Goal: Download file/media

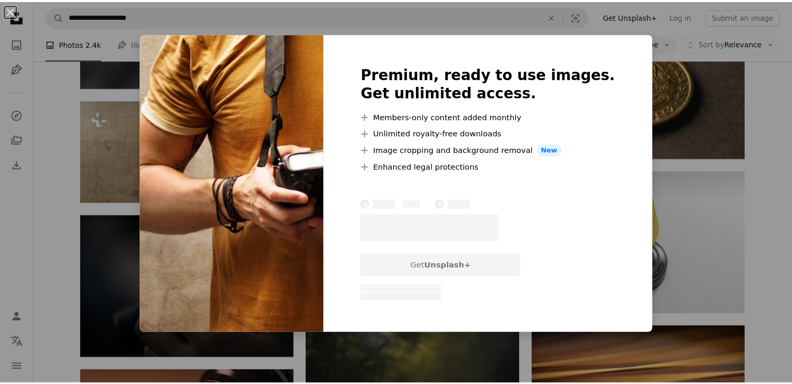
scroll to position [4981, 0]
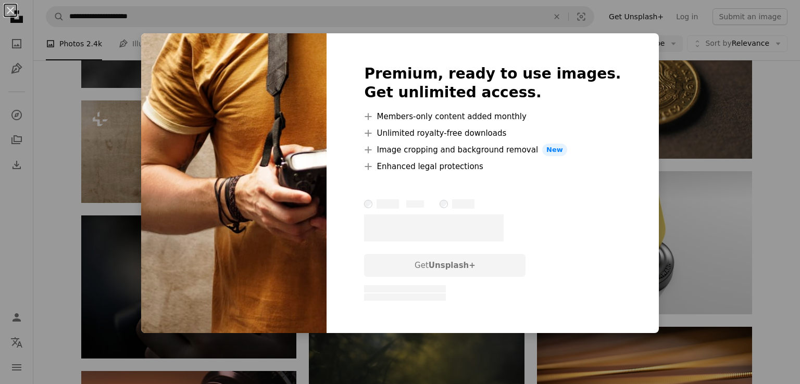
click at [119, 287] on div "An X shape Premium, ready to use images. Get unlimited access. A plus sign Memb…" at bounding box center [400, 192] width 800 height 384
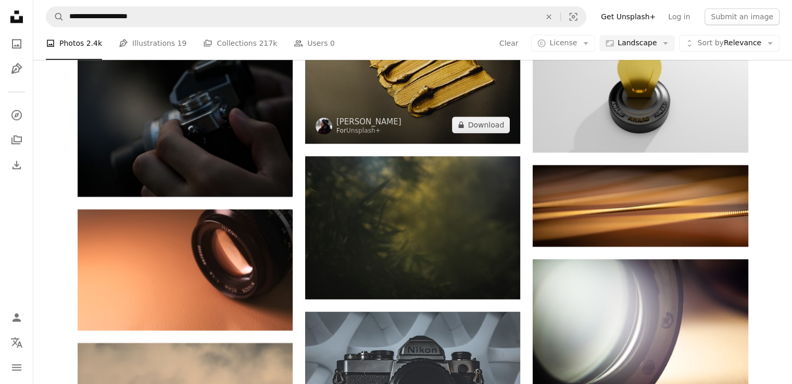
scroll to position [5190, 0]
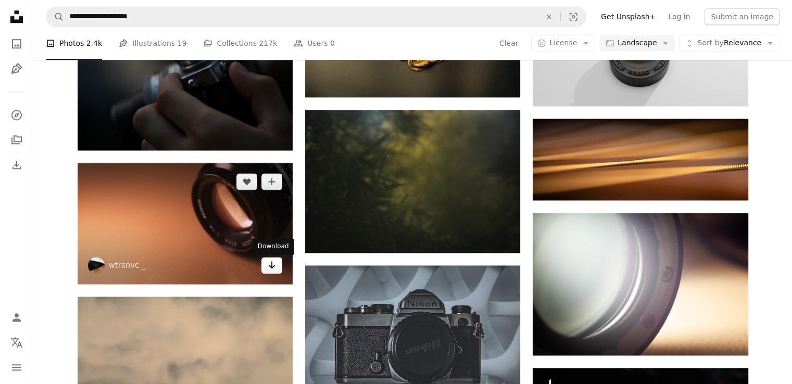
click at [271, 270] on icon "Arrow pointing down" at bounding box center [272, 265] width 8 height 13
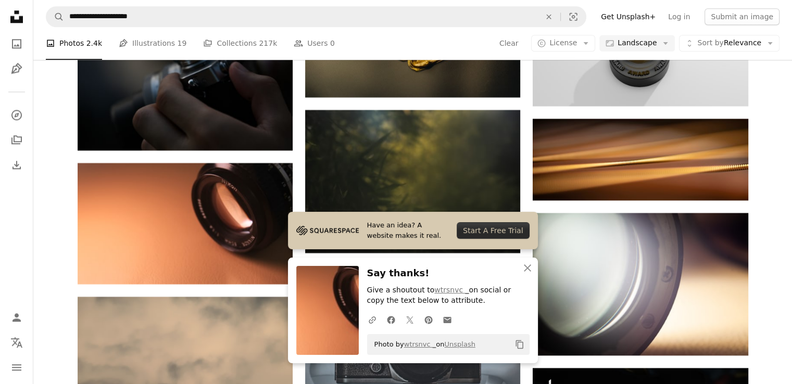
click at [338, 298] on img at bounding box center [327, 310] width 63 height 89
click at [517, 342] on icon "Copy content" at bounding box center [519, 344] width 9 height 9
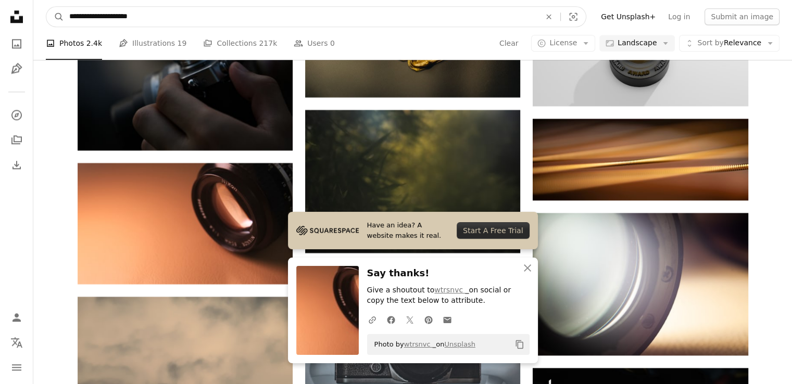
click at [285, 13] on input "**********" at bounding box center [300, 17] width 473 height 20
type input "*"
type input "**********"
click at [46, 7] on button "A magnifying glass" at bounding box center [55, 17] width 18 height 20
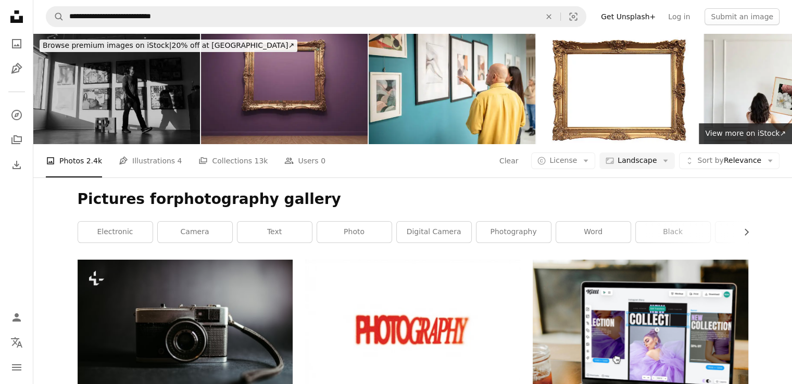
click at [344, 192] on h1 "Pictures forphotography gallery" at bounding box center [413, 199] width 671 height 19
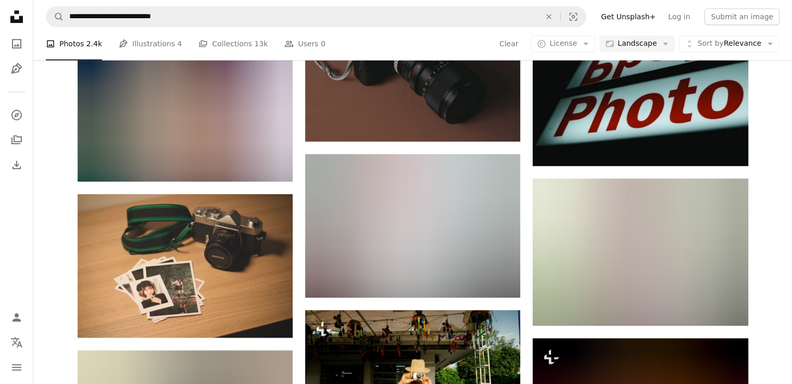
scroll to position [583, 0]
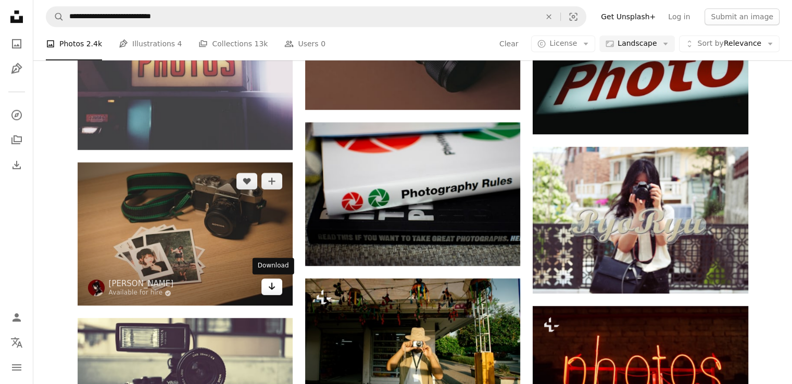
click at [268, 284] on icon "Arrow pointing down" at bounding box center [272, 286] width 8 height 13
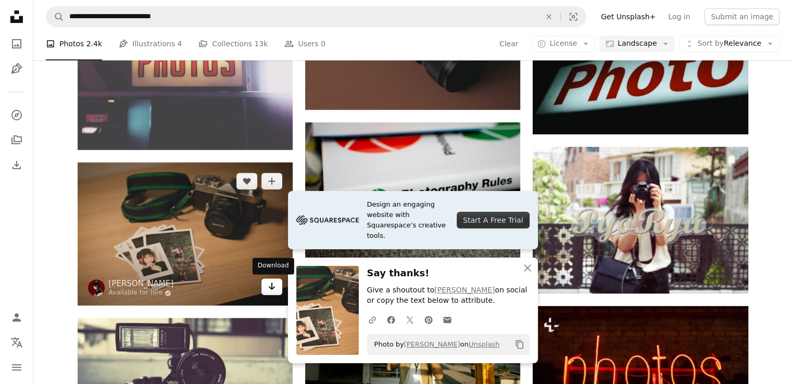
click at [268, 289] on icon "Arrow pointing down" at bounding box center [272, 286] width 8 height 13
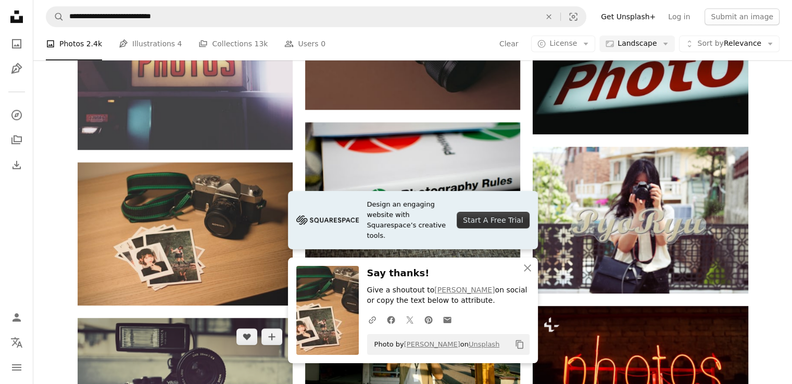
click at [256, 346] on img at bounding box center [185, 389] width 215 height 143
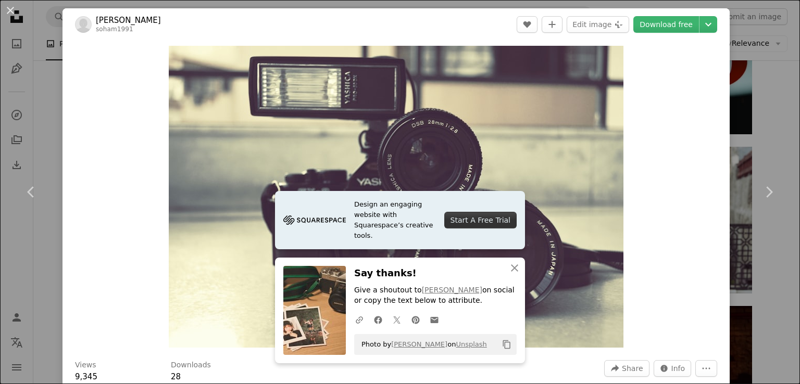
click at [702, 93] on div "Zoom in" at bounding box center [396, 197] width 667 height 313
click at [750, 105] on div "An X shape Chevron left Chevron right Design an engaging website with Squarespa…" at bounding box center [400, 192] width 800 height 384
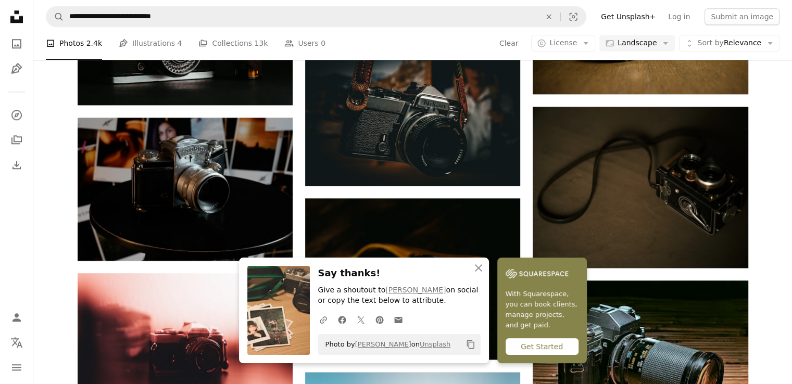
scroll to position [1104, 0]
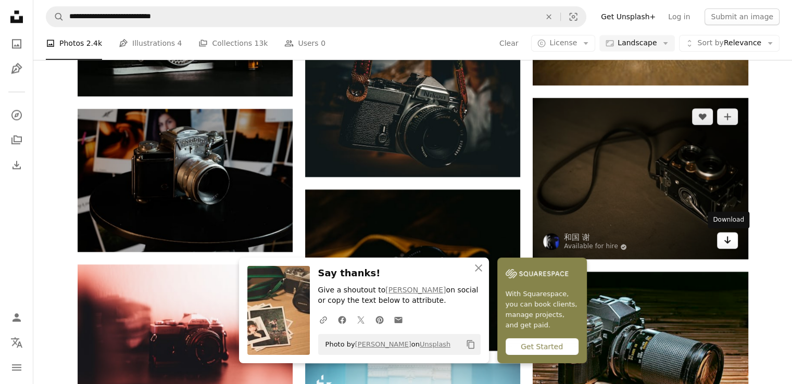
click at [727, 246] on icon "Arrow pointing down" at bounding box center [728, 240] width 8 height 13
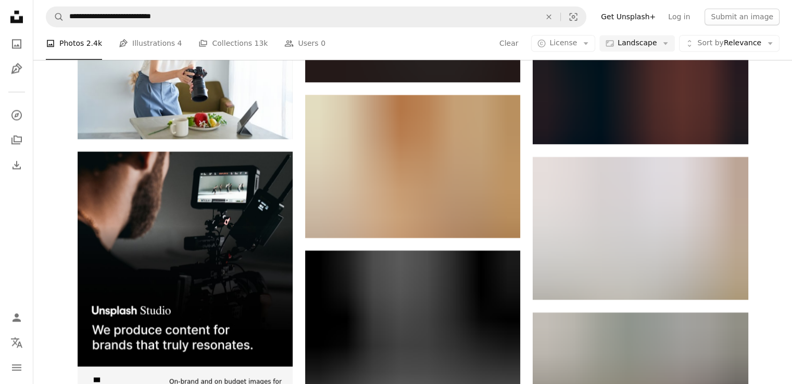
scroll to position [1625, 0]
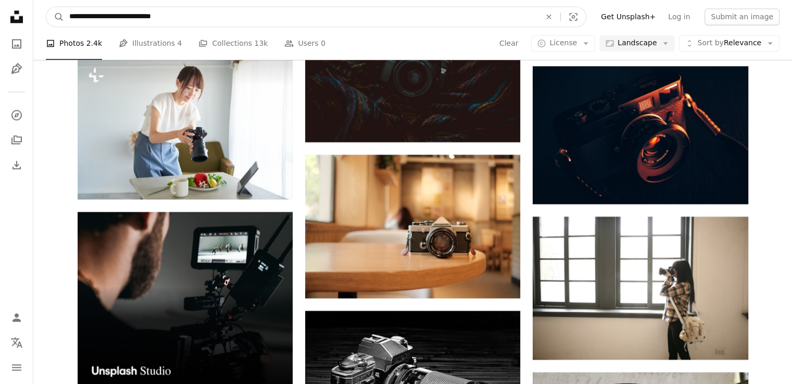
click at [408, 18] on input "**********" at bounding box center [300, 17] width 473 height 20
type input "********"
click button "A magnifying glass" at bounding box center [55, 17] width 18 height 20
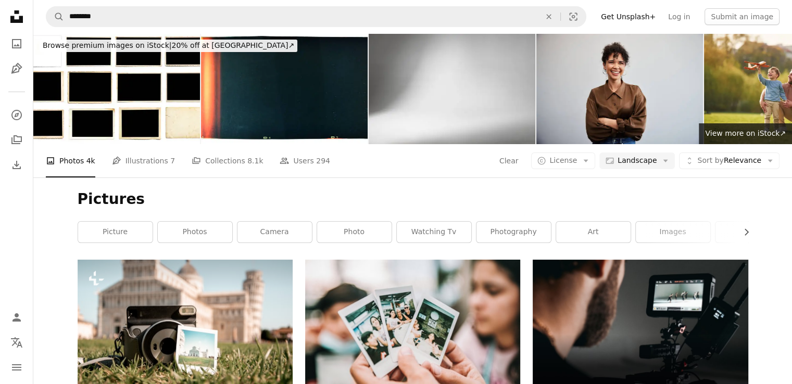
click at [396, 201] on h1 "Pictures" at bounding box center [413, 199] width 671 height 19
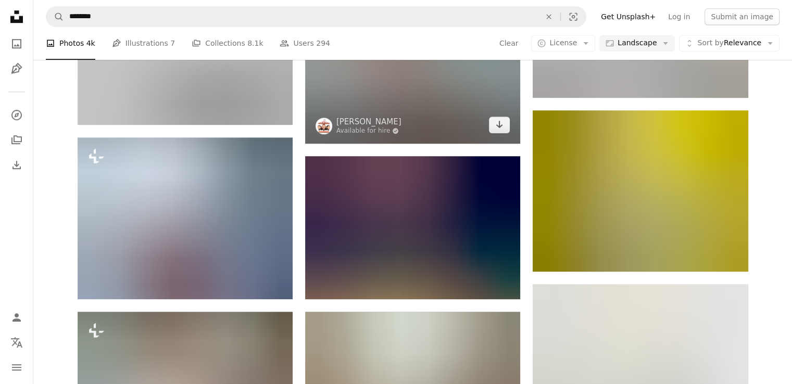
scroll to position [750, 0]
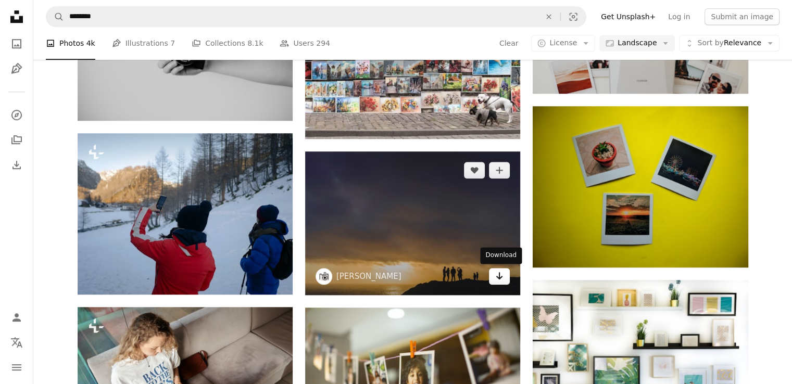
click at [505, 284] on link "Arrow pointing down" at bounding box center [499, 276] width 21 height 17
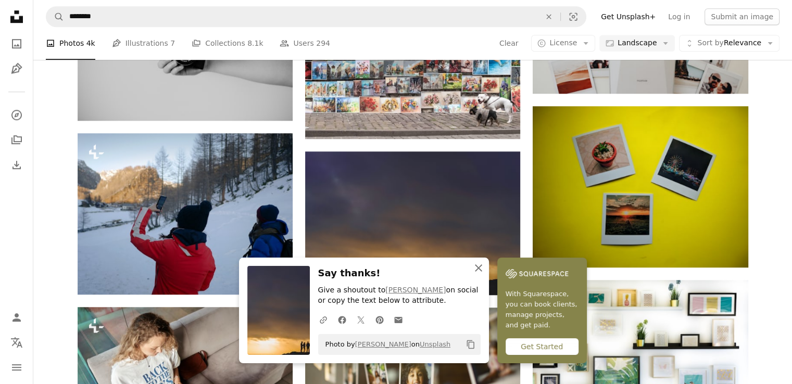
click at [479, 272] on icon "An X shape" at bounding box center [478, 268] width 13 height 13
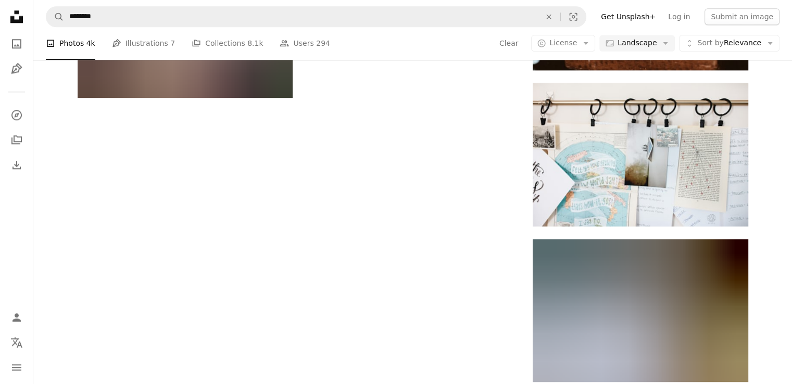
scroll to position [1313, 0]
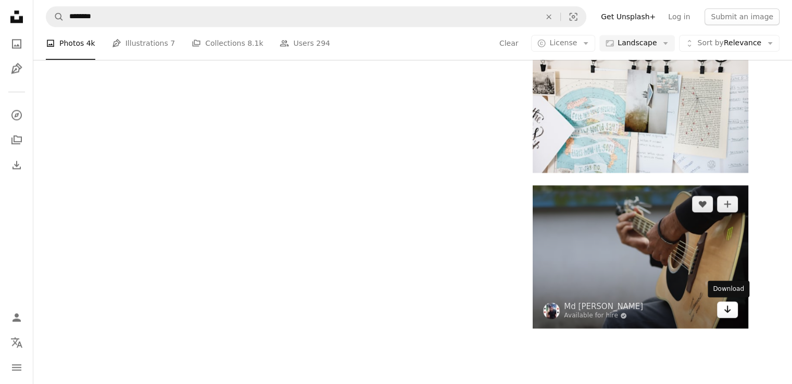
click at [728, 309] on icon "Arrow pointing down" at bounding box center [728, 309] width 8 height 13
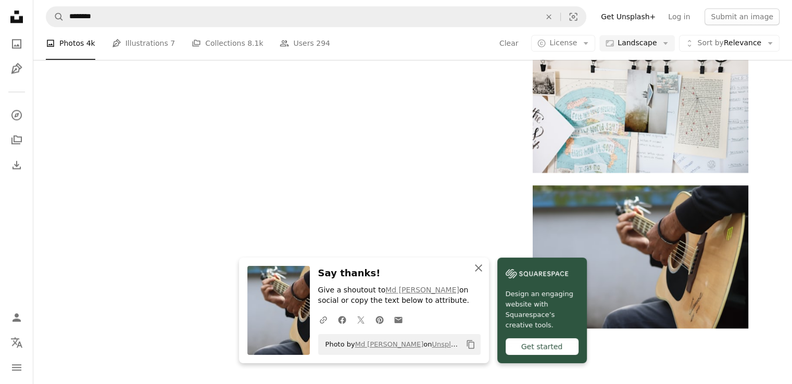
click at [479, 272] on icon "An X shape" at bounding box center [478, 268] width 13 height 13
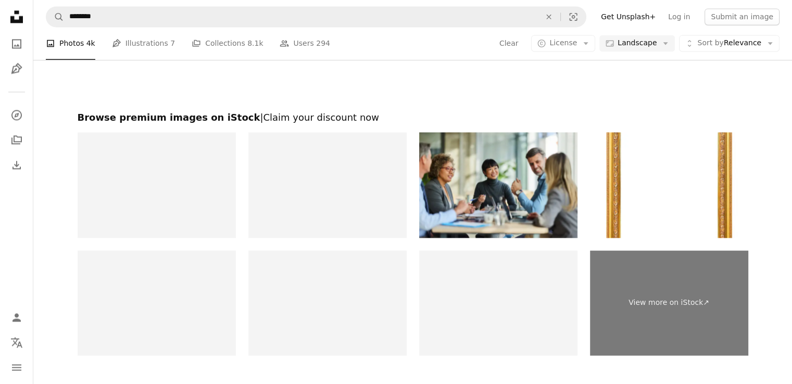
scroll to position [1584, 0]
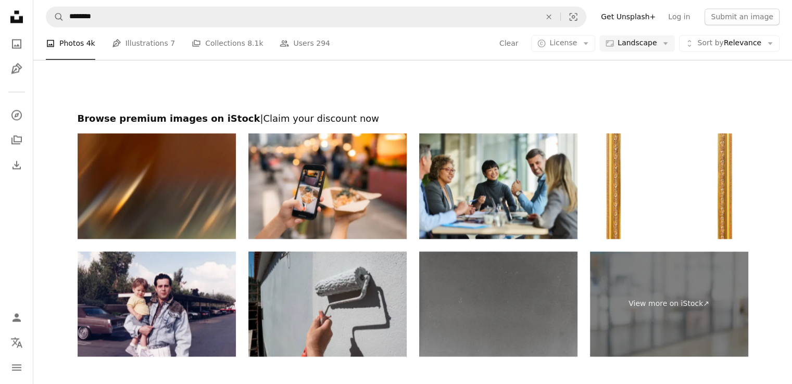
click at [385, 115] on h2 "Browse premium images on iStock | Claim your discount now" at bounding box center [413, 119] width 671 height 13
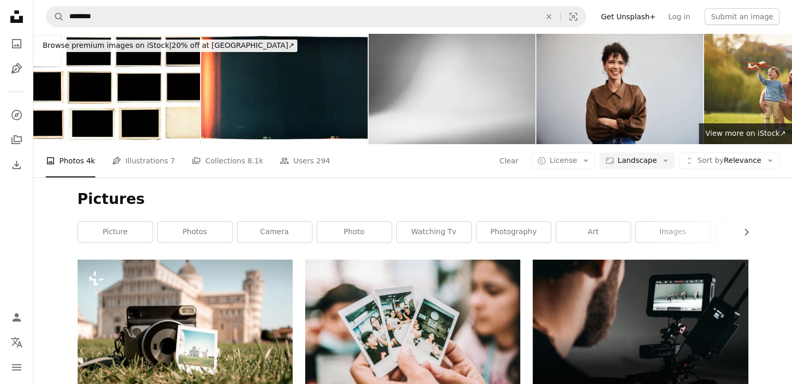
scroll to position [0, 0]
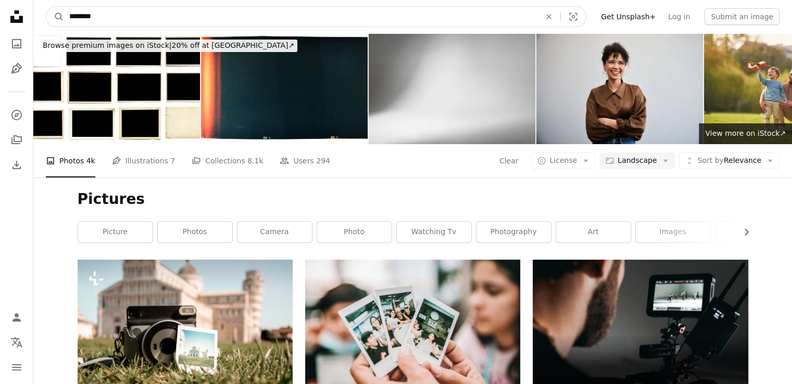
click at [122, 15] on input "********" at bounding box center [300, 17] width 473 height 20
type input "*"
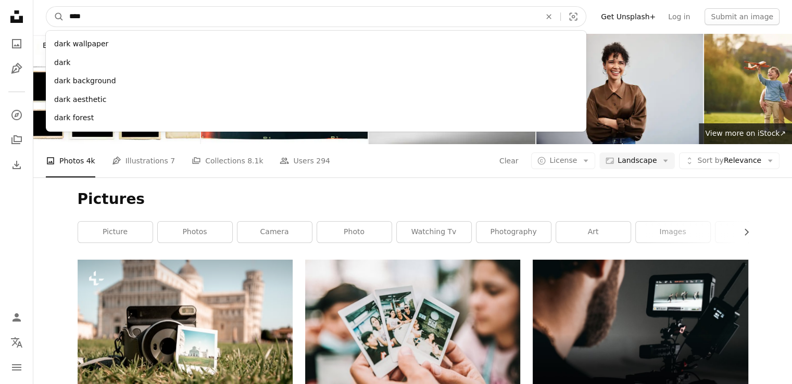
type input "****"
click at [46, 7] on button "A magnifying glass" at bounding box center [55, 17] width 18 height 20
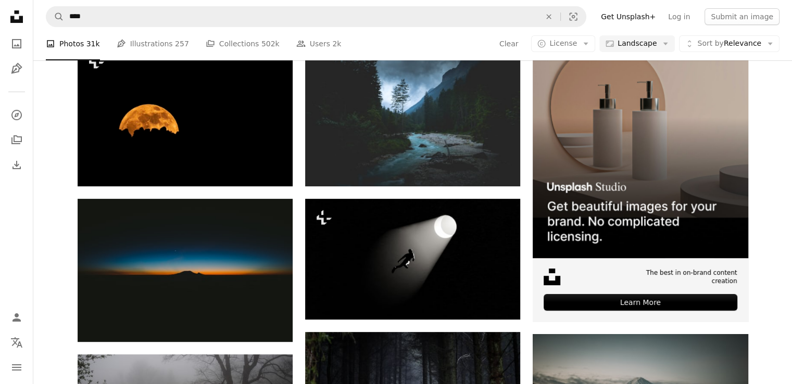
scroll to position [229, 0]
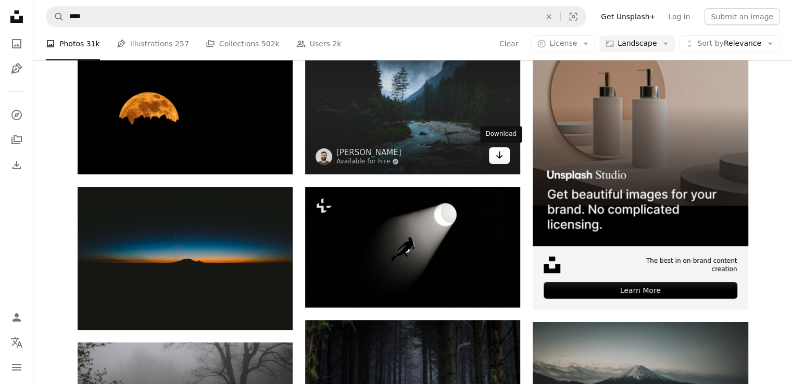
click at [500, 158] on icon "Arrow pointing down" at bounding box center [499, 155] width 8 height 13
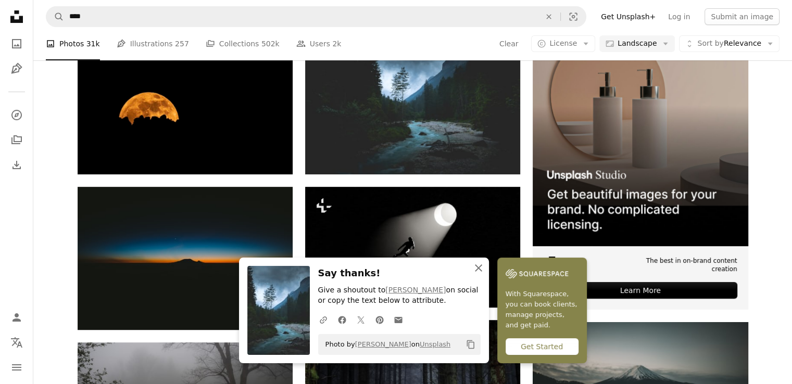
click at [480, 269] on icon "An X shape" at bounding box center [478, 268] width 13 height 13
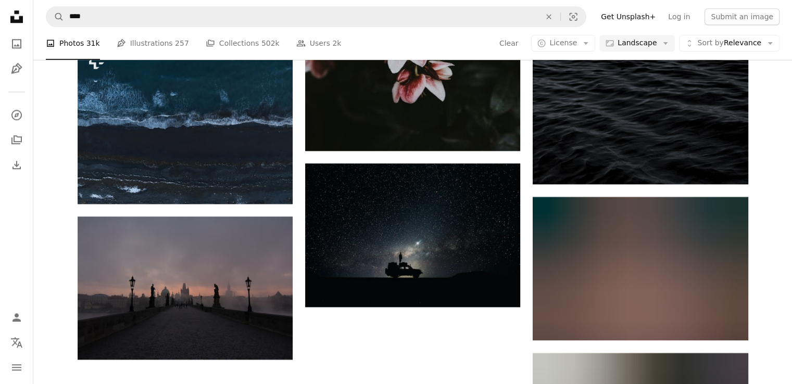
scroll to position [1000, 0]
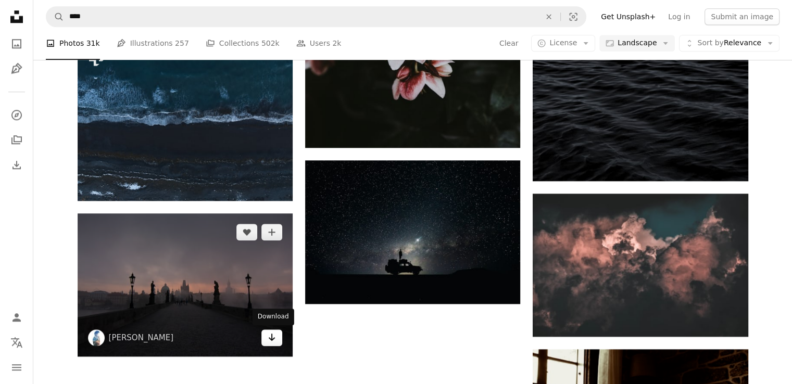
click at [273, 338] on icon "Download" at bounding box center [272, 337] width 7 height 7
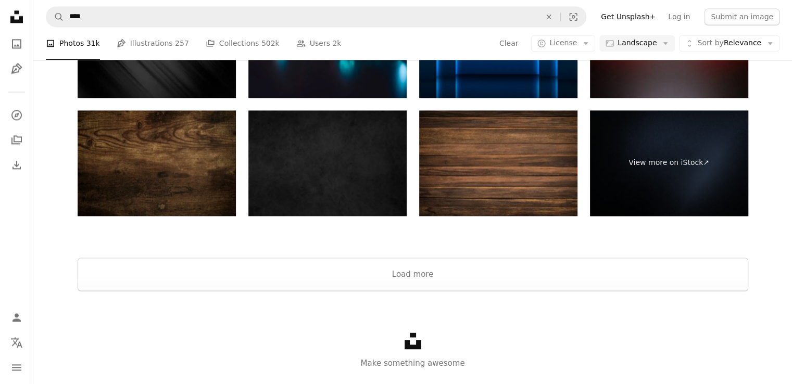
scroll to position [1603, 0]
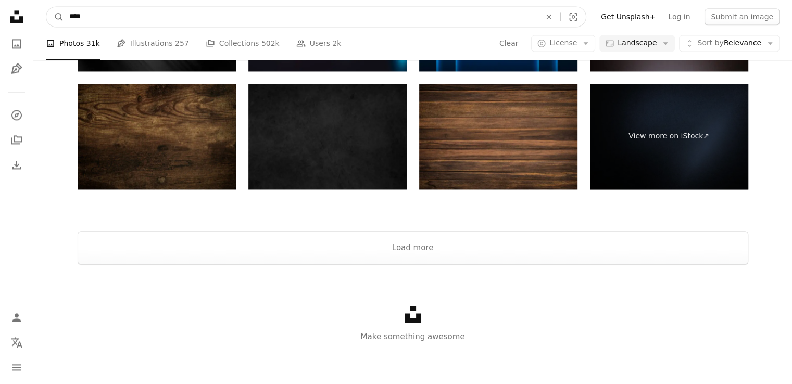
click at [342, 12] on input "****" at bounding box center [300, 17] width 473 height 20
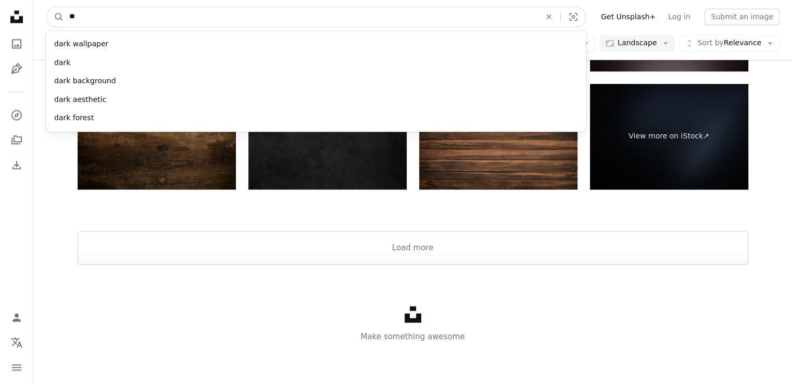
type input "*"
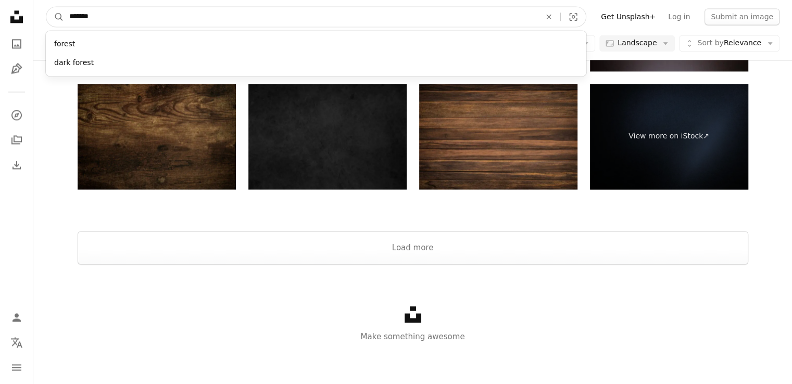
type input "*******"
click at [46, 7] on button "A magnifying glass" at bounding box center [55, 17] width 18 height 20
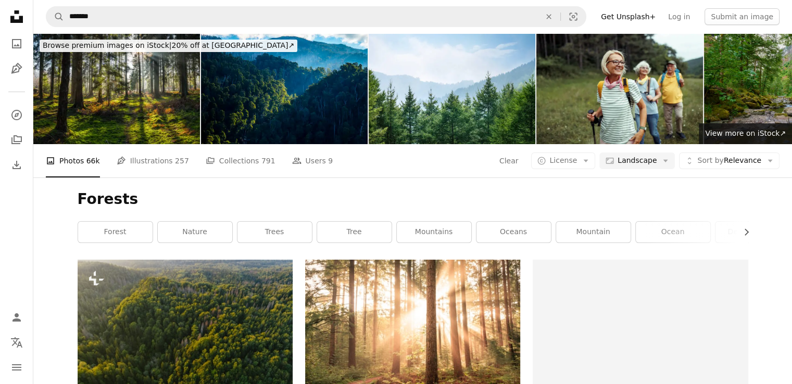
click at [285, 190] on h1 "Forests" at bounding box center [413, 199] width 671 height 19
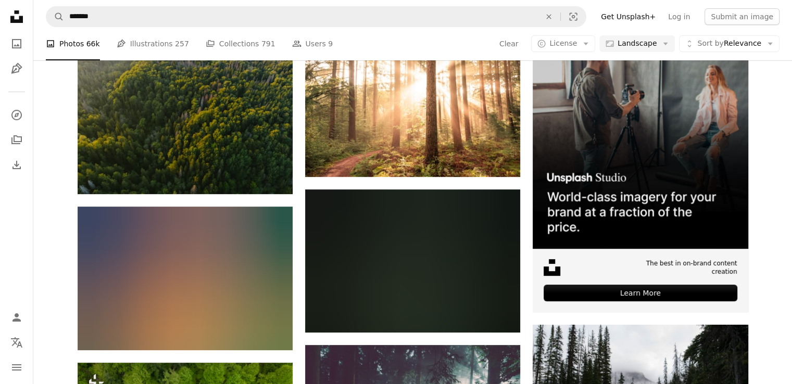
scroll to position [229, 0]
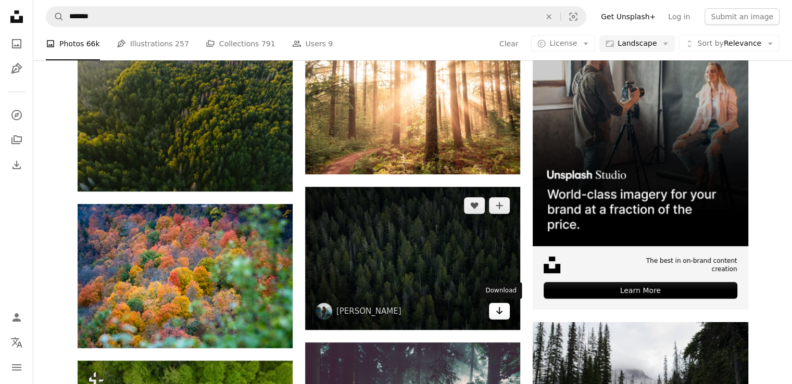
click at [498, 318] on link "Arrow pointing down" at bounding box center [499, 311] width 21 height 17
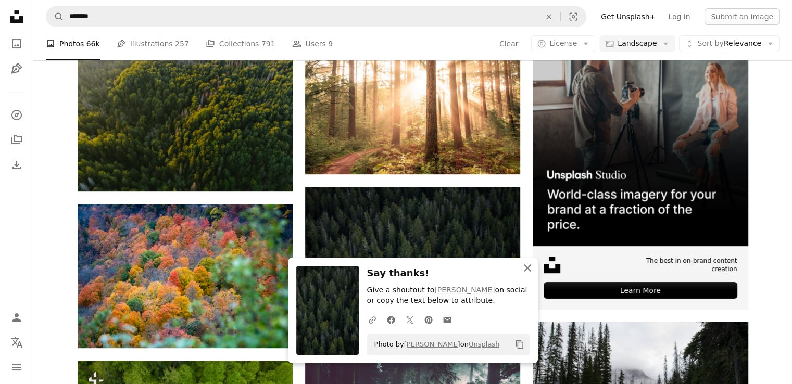
click at [527, 270] on icon "An X shape" at bounding box center [527, 268] width 13 height 13
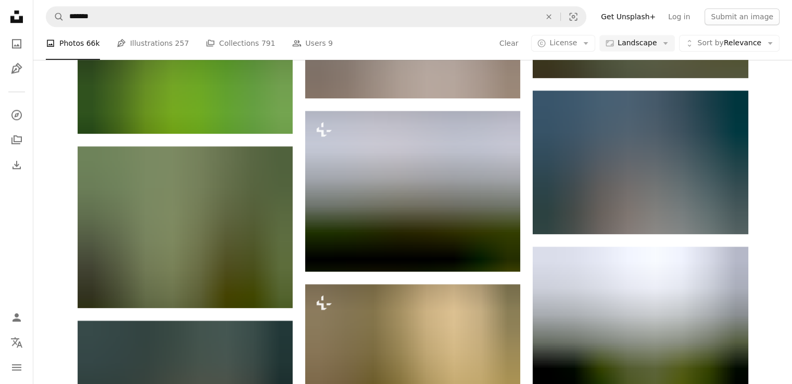
scroll to position [833, 0]
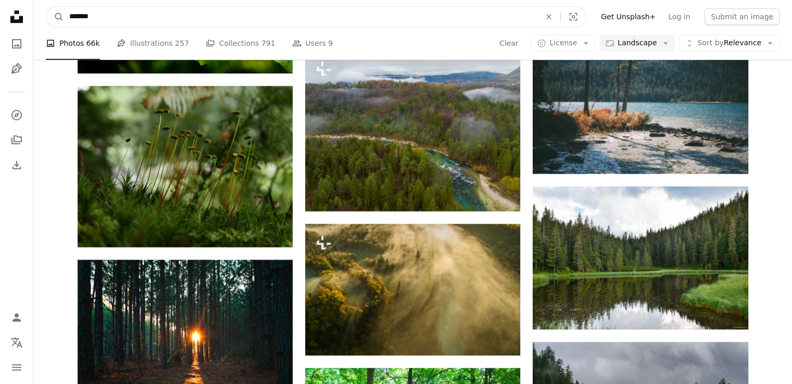
click at [351, 23] on input "*******" at bounding box center [300, 17] width 473 height 20
type input "*"
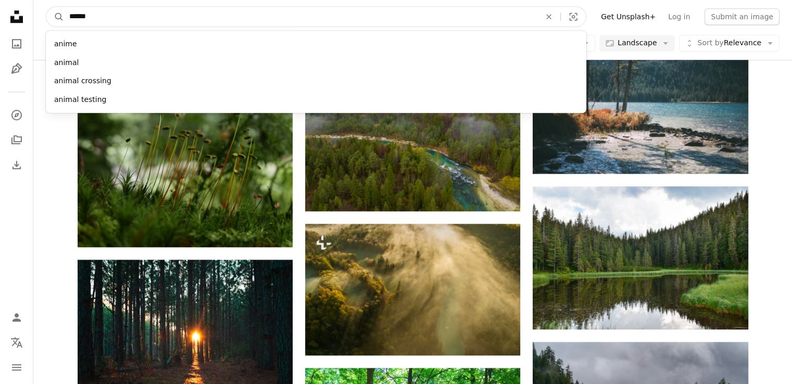
type input "*******"
click button "A magnifying glass" at bounding box center [55, 17] width 18 height 20
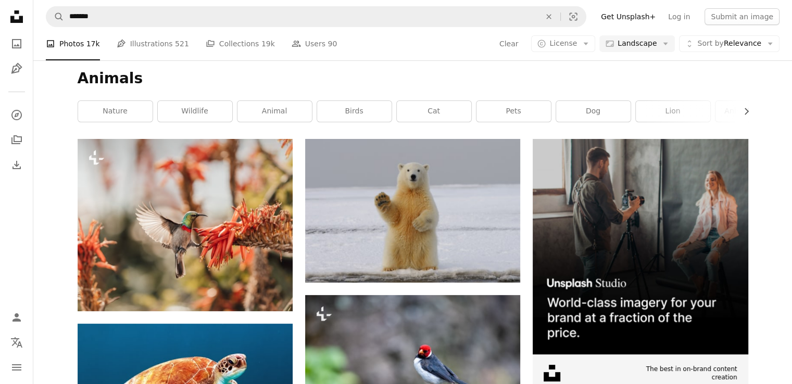
scroll to position [146, 0]
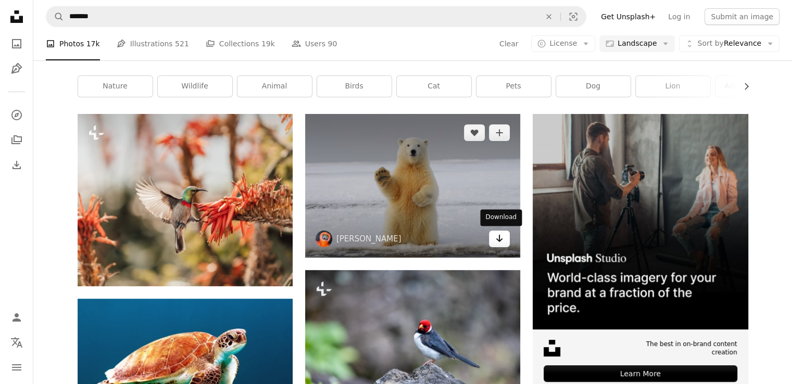
click at [495, 240] on icon "Arrow pointing down" at bounding box center [499, 238] width 8 height 13
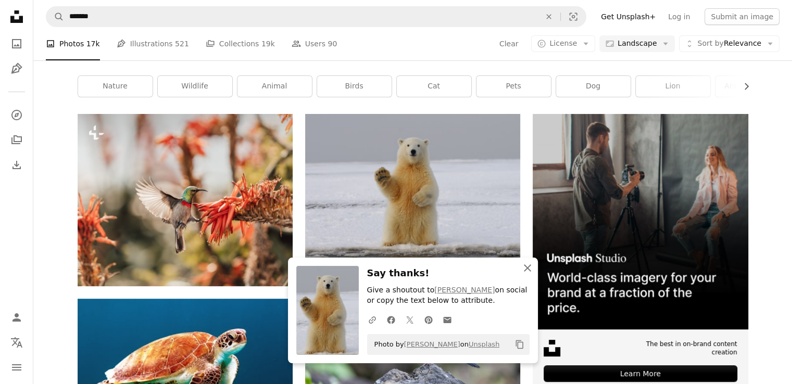
click at [533, 270] on button "An X shape Close" at bounding box center [527, 268] width 21 height 21
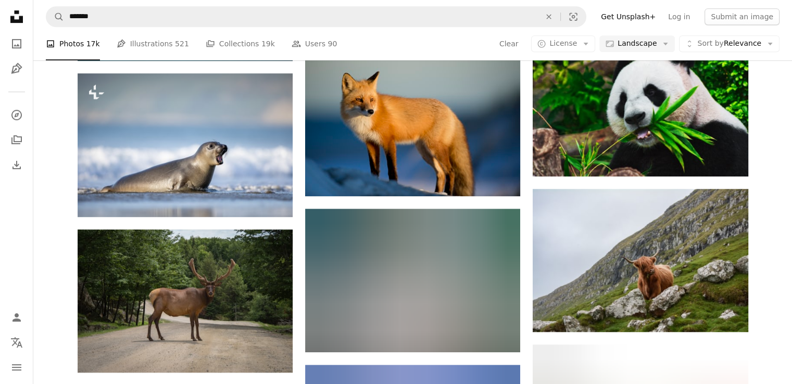
scroll to position [521, 0]
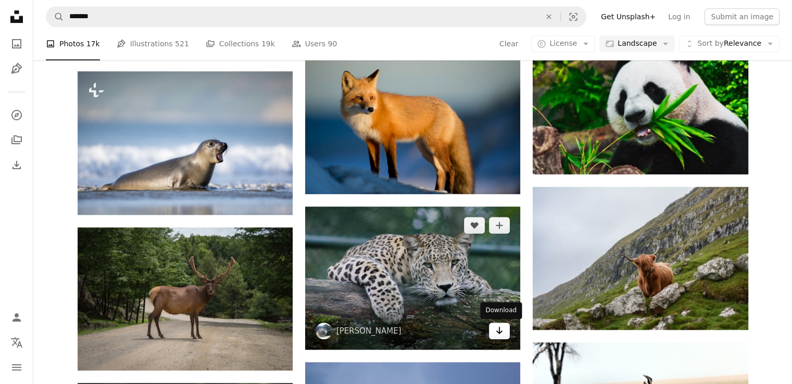
click at [504, 332] on link "Arrow pointing down" at bounding box center [499, 331] width 21 height 17
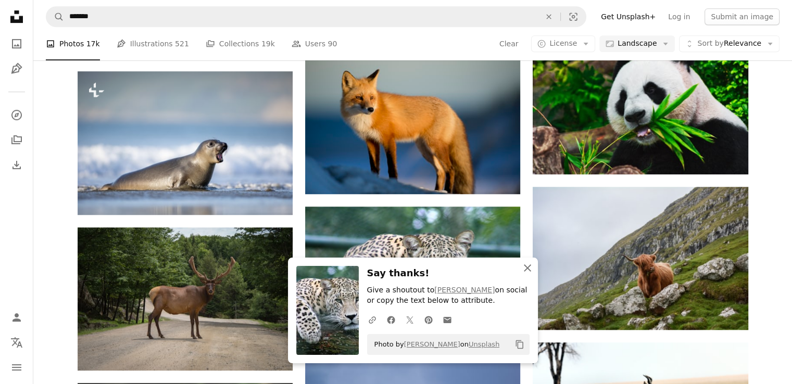
click at [527, 263] on icon "An X shape" at bounding box center [527, 268] width 13 height 13
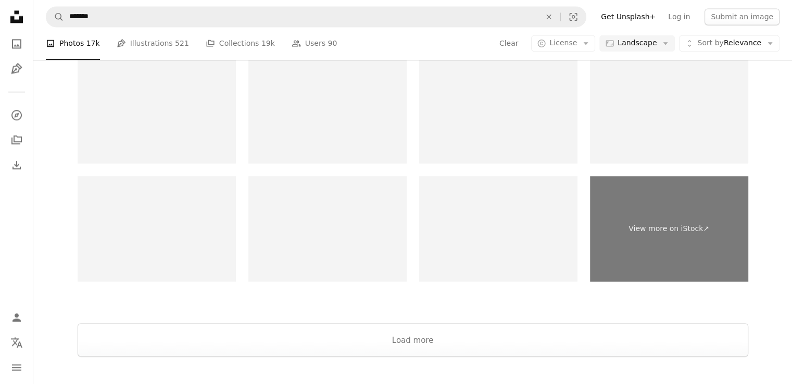
scroll to position [1688, 0]
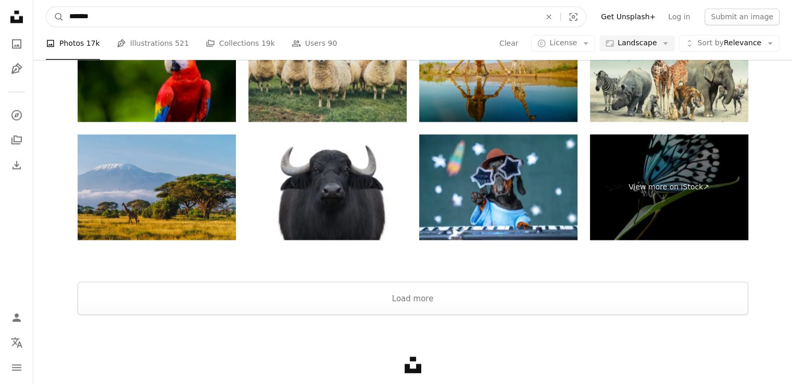
click at [394, 21] on input "*******" at bounding box center [300, 17] width 473 height 20
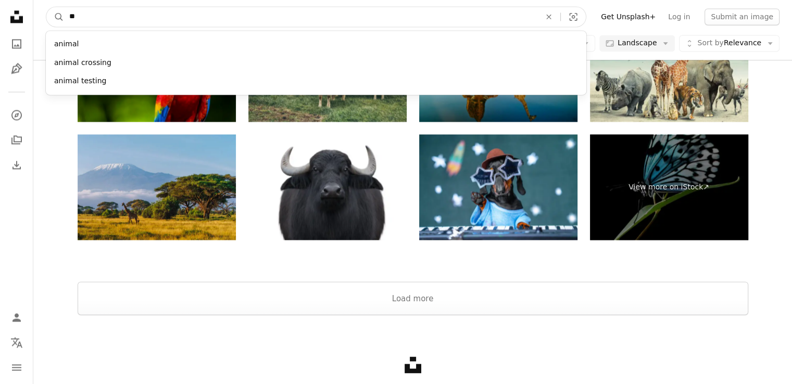
type input "*"
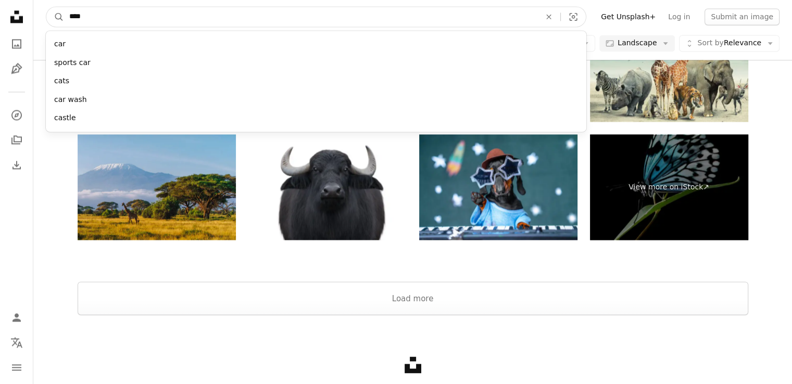
type input "****"
click at [46, 7] on button "A magnifying glass" at bounding box center [55, 17] width 18 height 20
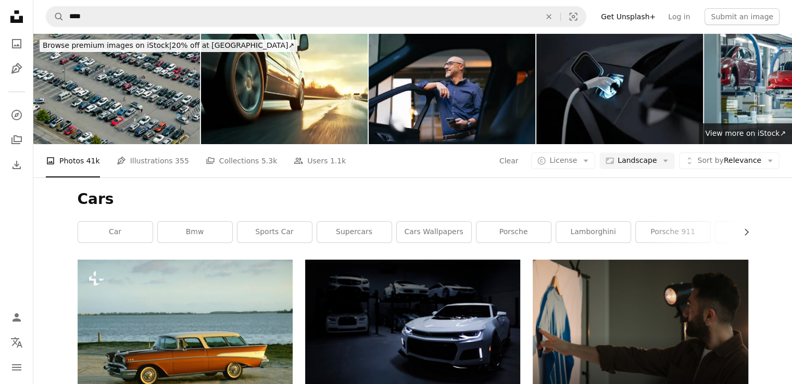
click at [422, 194] on h1 "Cars" at bounding box center [413, 199] width 671 height 19
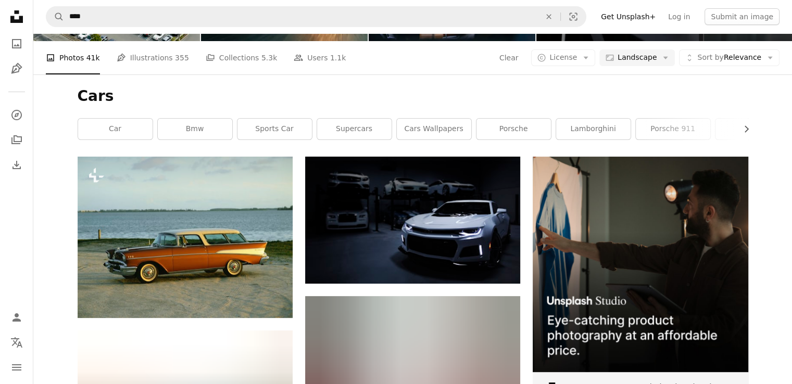
scroll to position [104, 0]
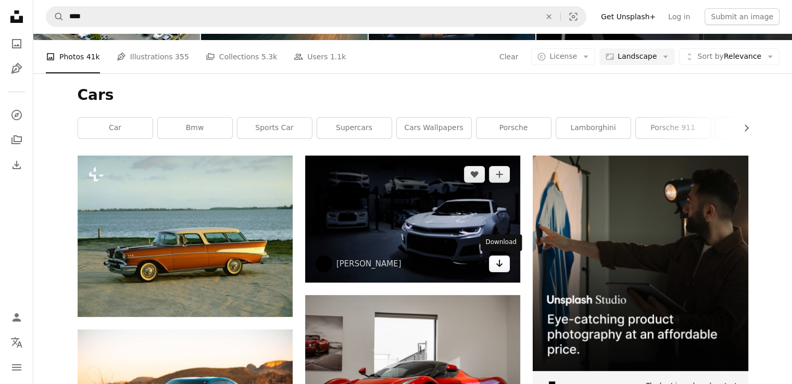
click at [497, 264] on icon "Download" at bounding box center [499, 263] width 7 height 7
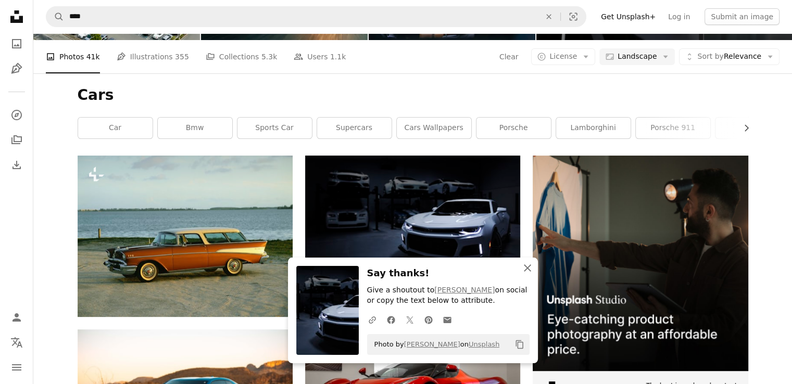
click at [520, 269] on button "An X shape Close" at bounding box center [527, 268] width 21 height 21
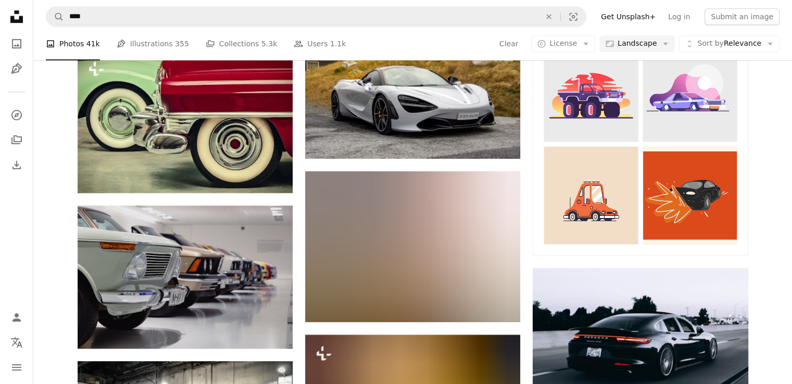
scroll to position [542, 0]
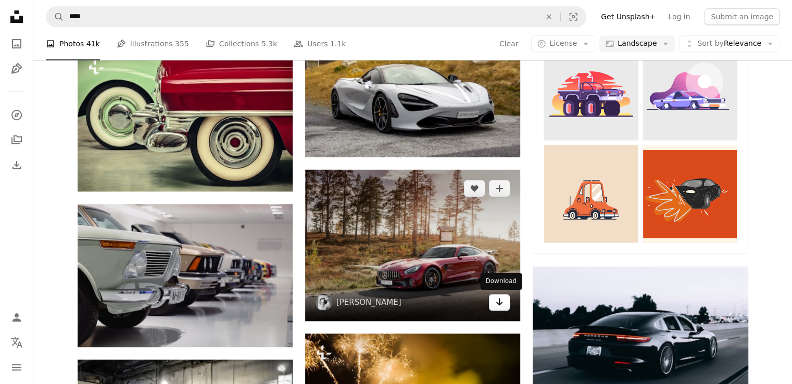
click at [490, 305] on link "Arrow pointing down" at bounding box center [499, 302] width 21 height 17
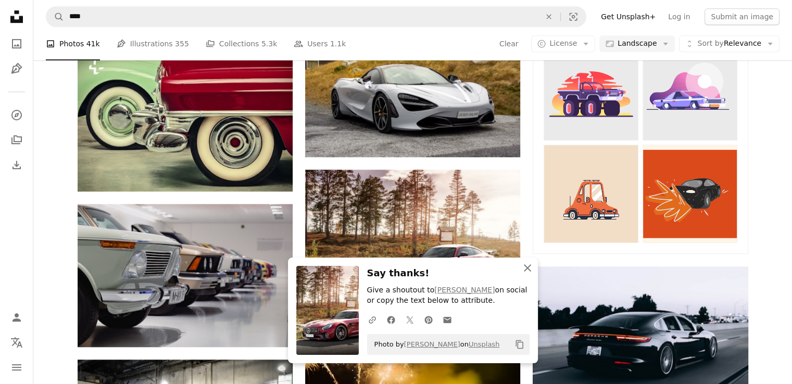
click at [536, 269] on button "An X shape Close" at bounding box center [527, 268] width 21 height 21
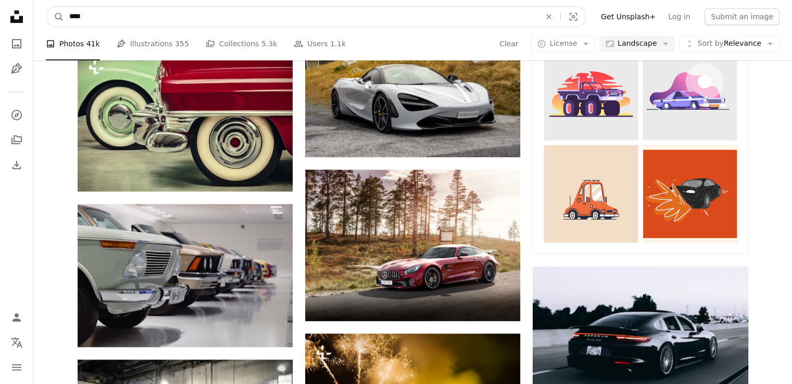
click at [345, 15] on input "****" at bounding box center [300, 17] width 473 height 20
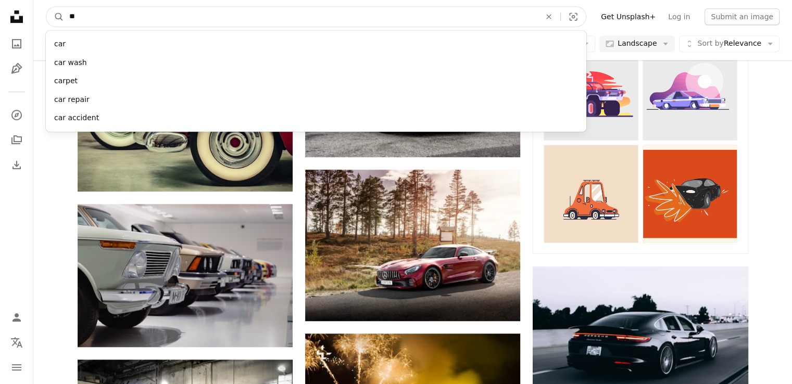
type input "*"
